Goal: Entertainment & Leisure: Consume media (video, audio)

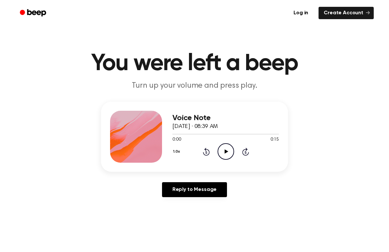
click at [226, 152] on icon at bounding box center [226, 151] width 4 height 4
click at [228, 152] on icon "Pause Audio" at bounding box center [225, 151] width 17 height 17
click at [225, 151] on icon at bounding box center [226, 151] width 4 height 4
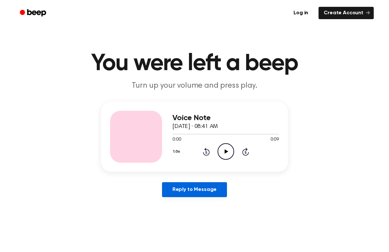
scroll to position [1, 0]
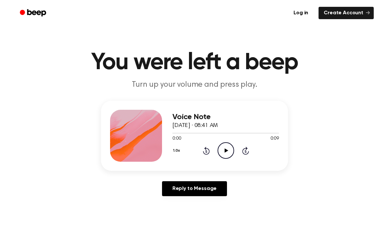
click at [226, 157] on icon "Play Audio" at bounding box center [225, 150] width 17 height 17
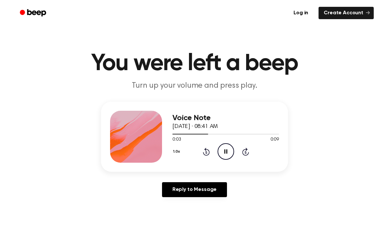
scroll to position [0, 0]
click at [226, 150] on icon at bounding box center [226, 151] width 4 height 4
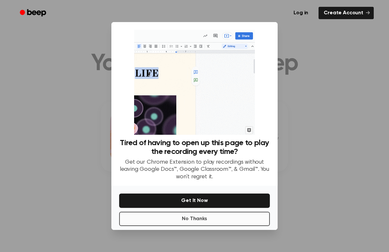
scroll to position [0, 0]
click at [211, 220] on button "No Thanks" at bounding box center [194, 219] width 151 height 14
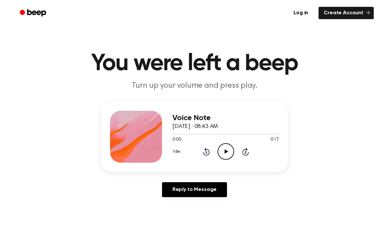
scroll to position [0, 0]
click at [224, 152] on icon "Play Audio" at bounding box center [225, 151] width 17 height 17
click at [225, 150] on icon "Play Audio" at bounding box center [225, 151] width 17 height 17
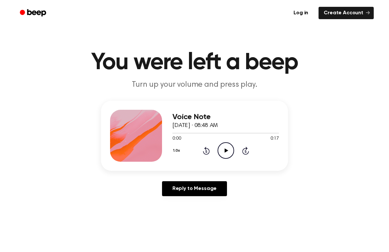
click at [224, 150] on icon "Play Audio" at bounding box center [225, 150] width 17 height 17
